Goal: Task Accomplishment & Management: Complete application form

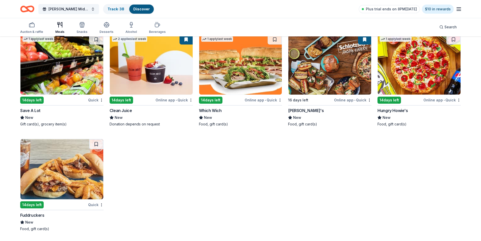
scroll to position [1647, 0]
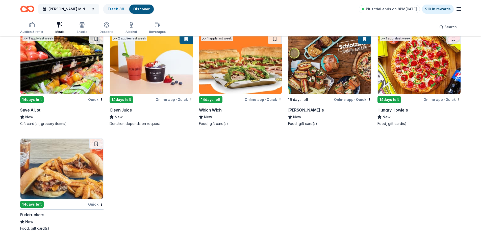
click at [87, 7] on span "[PERSON_NAME] Middle School Student PTA Meetings" at bounding box center [68, 9] width 40 height 6
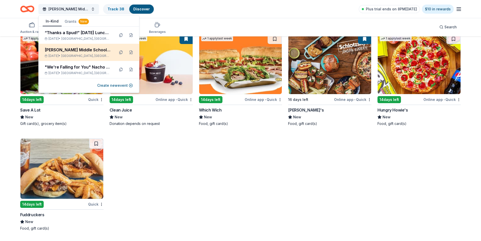
click at [75, 49] on div "[PERSON_NAME] Middle School Student PTA Meetings" at bounding box center [78, 50] width 66 height 6
click at [88, 57] on div "[DATE] • [GEOGRAPHIC_DATA], [GEOGRAPHIC_DATA]" at bounding box center [78, 56] width 66 height 4
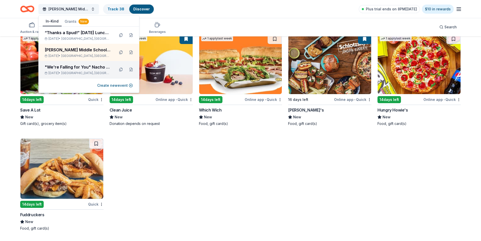
click at [84, 73] on span "[GEOGRAPHIC_DATA], [GEOGRAPHIC_DATA]" at bounding box center [85, 73] width 49 height 4
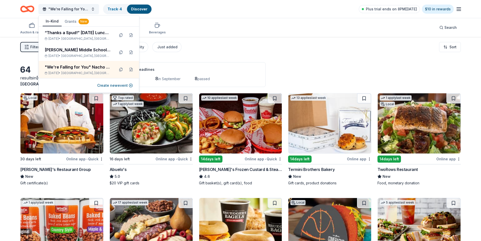
click at [219, 28] on div "Auction & raffle Meals Snacks Desserts Alcohol Beverages Search" at bounding box center [240, 27] width 440 height 19
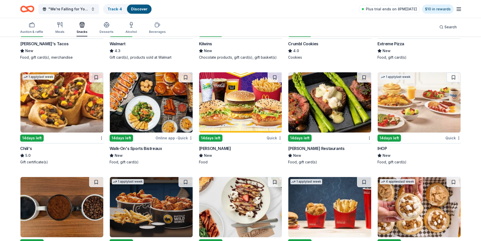
scroll to position [674, 0]
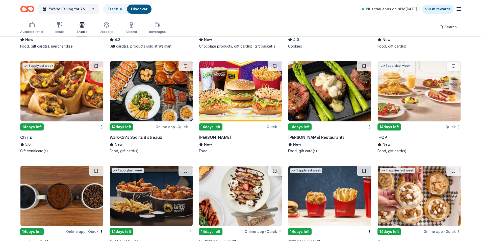
click at [141, 97] on img at bounding box center [151, 91] width 83 height 60
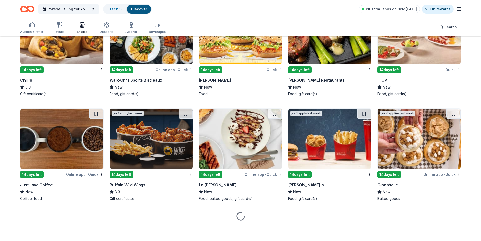
scroll to position [732, 0]
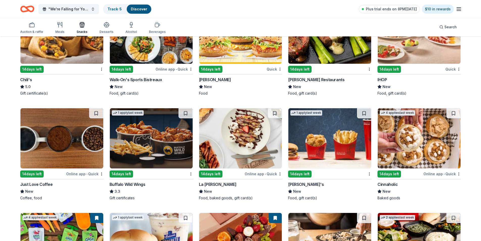
click at [42, 146] on img at bounding box center [61, 138] width 83 height 60
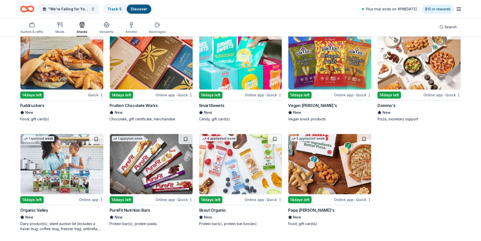
scroll to position [1239, 0]
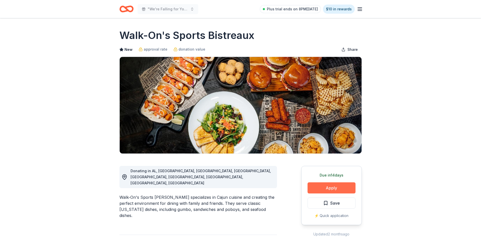
click at [328, 188] on button "Apply" at bounding box center [331, 187] width 48 height 11
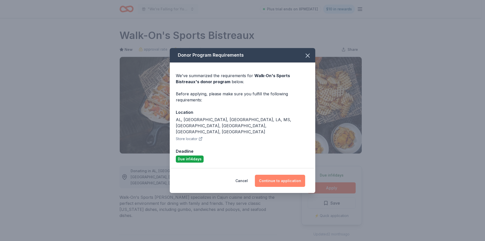
click at [278, 176] on button "Continue to application" at bounding box center [280, 180] width 50 height 12
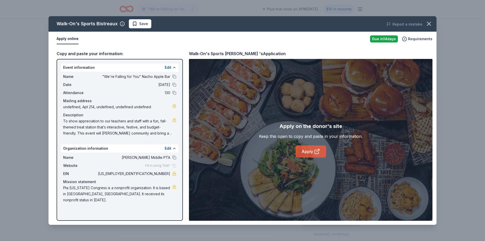
click at [310, 152] on link "Apply" at bounding box center [310, 151] width 31 height 12
click at [133, 26] on span "Save" at bounding box center [140, 24] width 16 height 6
click at [137, 28] on body ""We're Falling for You" Nacho Apple Bar Plus trial ends on 8PM, 8/12 $10 in rew…" at bounding box center [240, 120] width 481 height 241
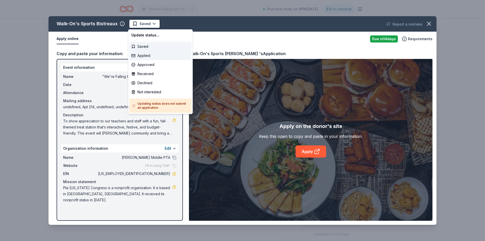
click at [152, 55] on div "Applied" at bounding box center [160, 55] width 62 height 9
